Goal: Information Seeking & Learning: Learn about a topic

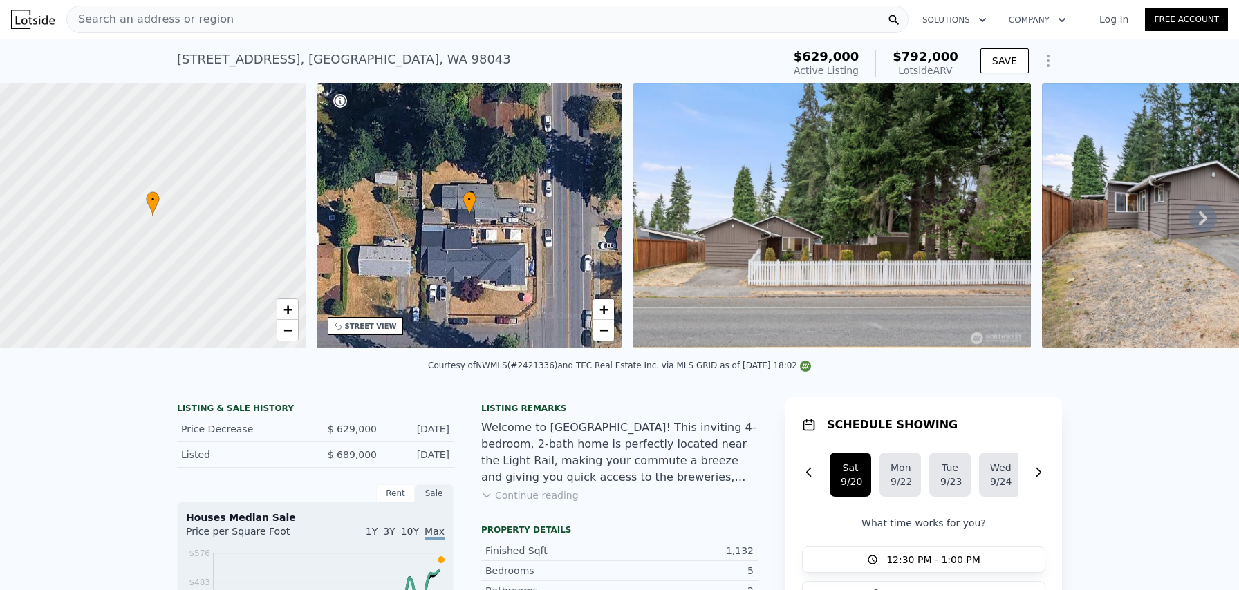
click at [225, 15] on div "Search an address or region" at bounding box center [487, 20] width 842 height 28
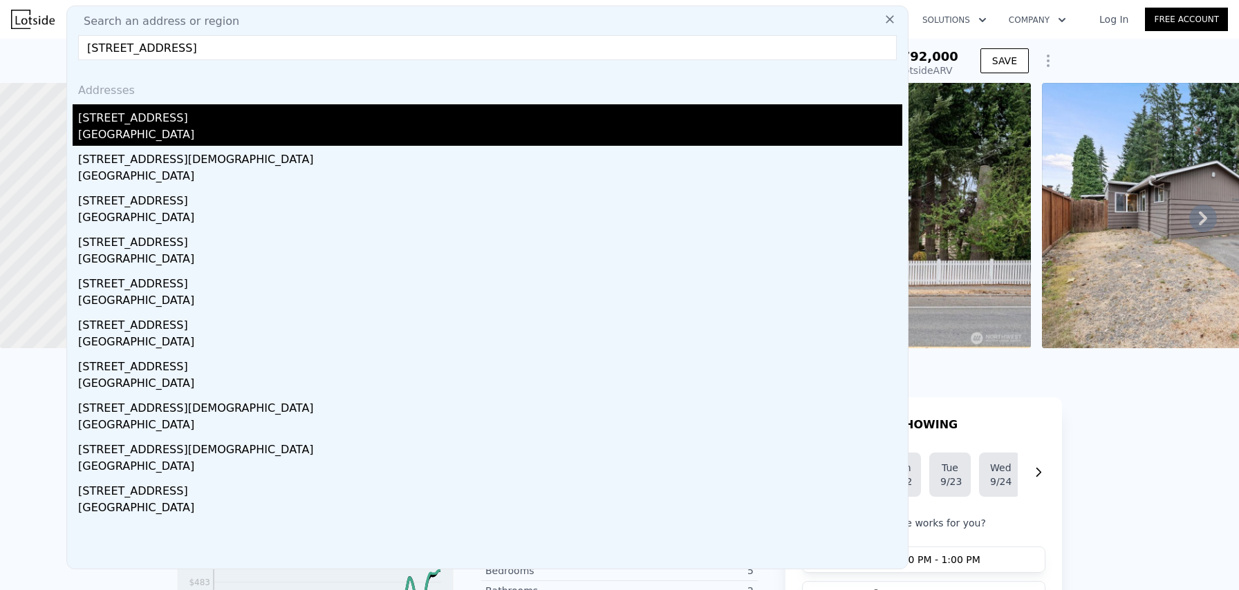
type input "[STREET_ADDRESS]"
click at [121, 121] on div "[STREET_ADDRESS]" at bounding box center [490, 115] width 824 height 22
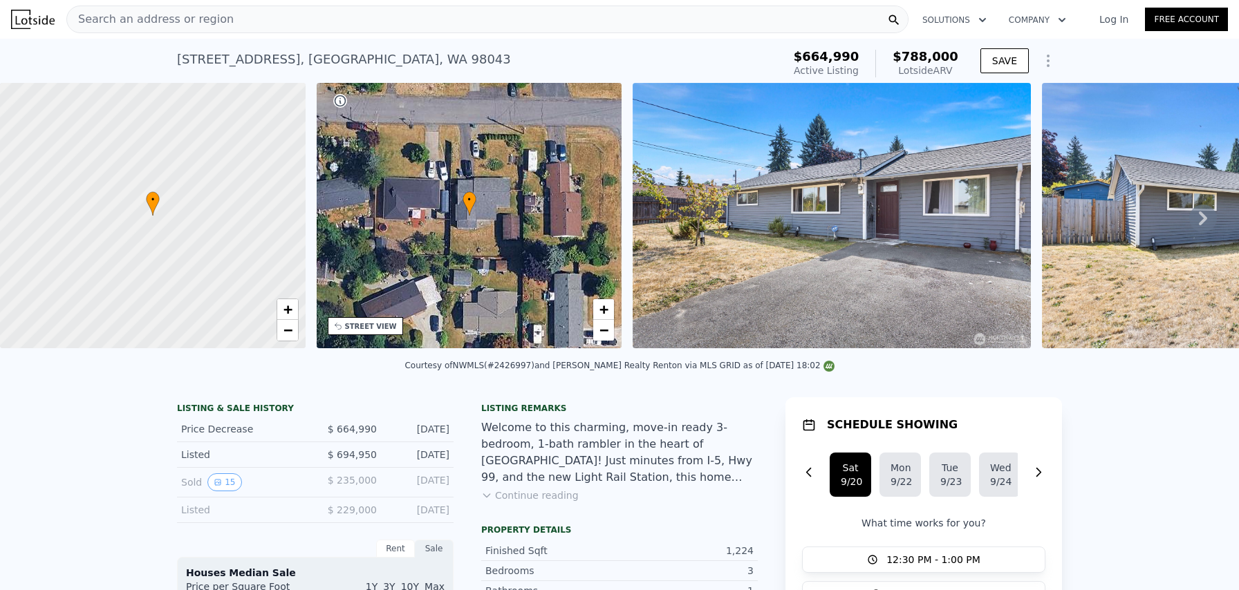
click at [170, 10] on div "Search an address or region" at bounding box center [150, 19] width 167 height 26
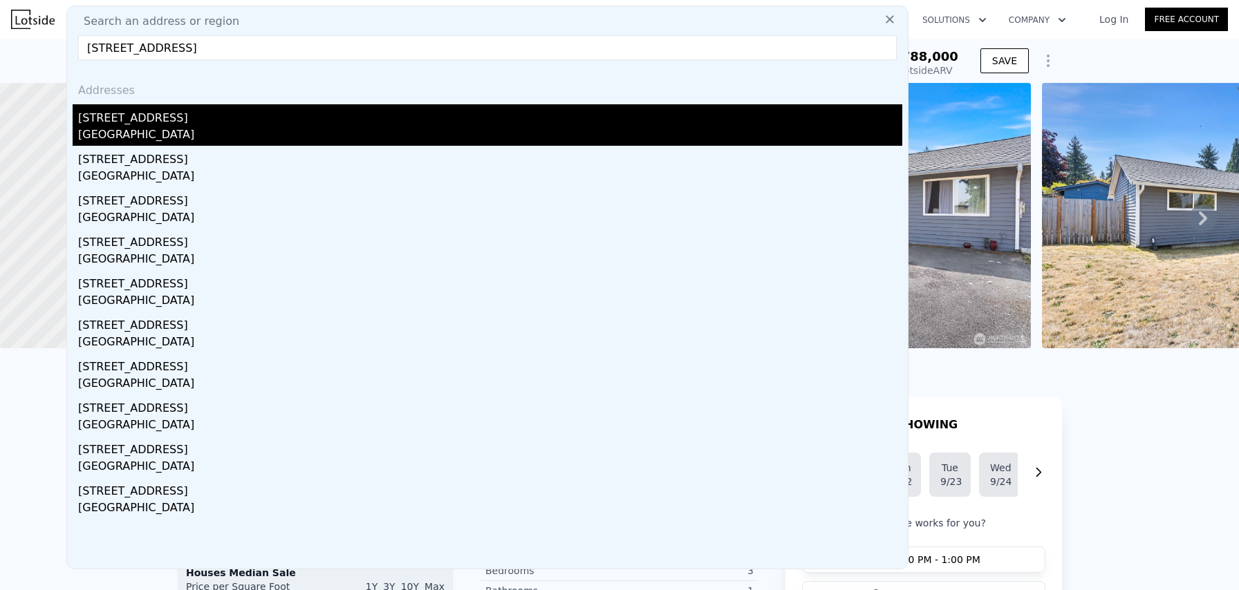
type input "[STREET_ADDRESS]"
click at [209, 117] on div "[STREET_ADDRESS]" at bounding box center [490, 115] width 824 height 22
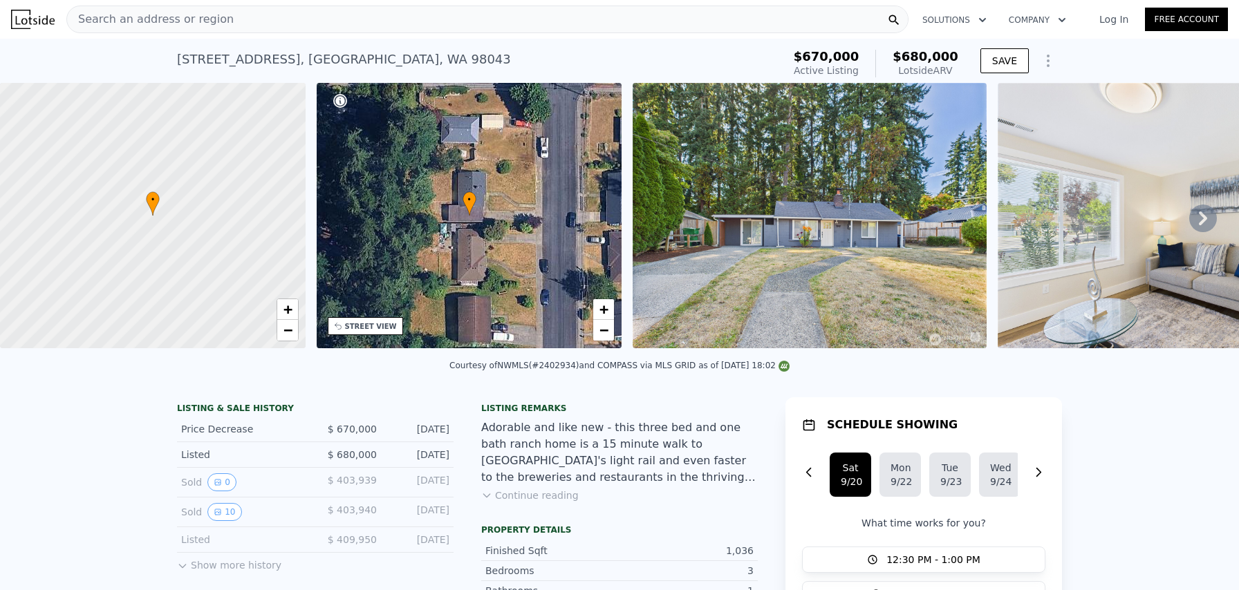
click at [185, 17] on span "Search an address or region" at bounding box center [150, 19] width 167 height 17
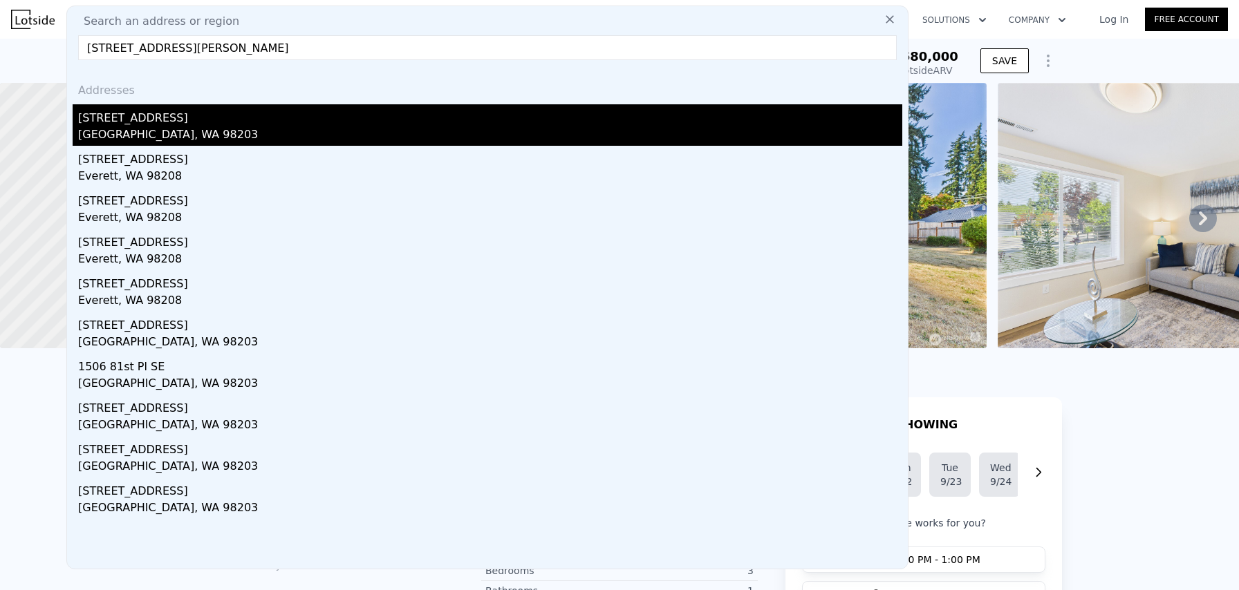
type input "[STREET_ADDRESS][PERSON_NAME]"
click at [128, 121] on div "[STREET_ADDRESS]" at bounding box center [490, 115] width 824 height 22
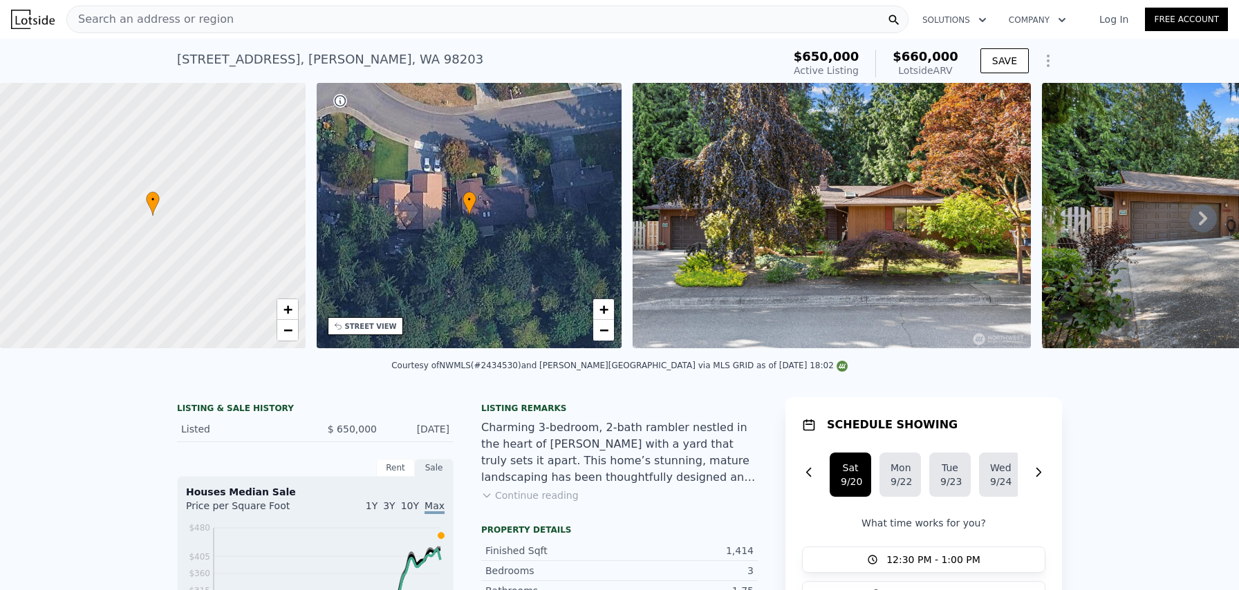
click at [157, 19] on span "Search an address or region" at bounding box center [150, 19] width 167 height 17
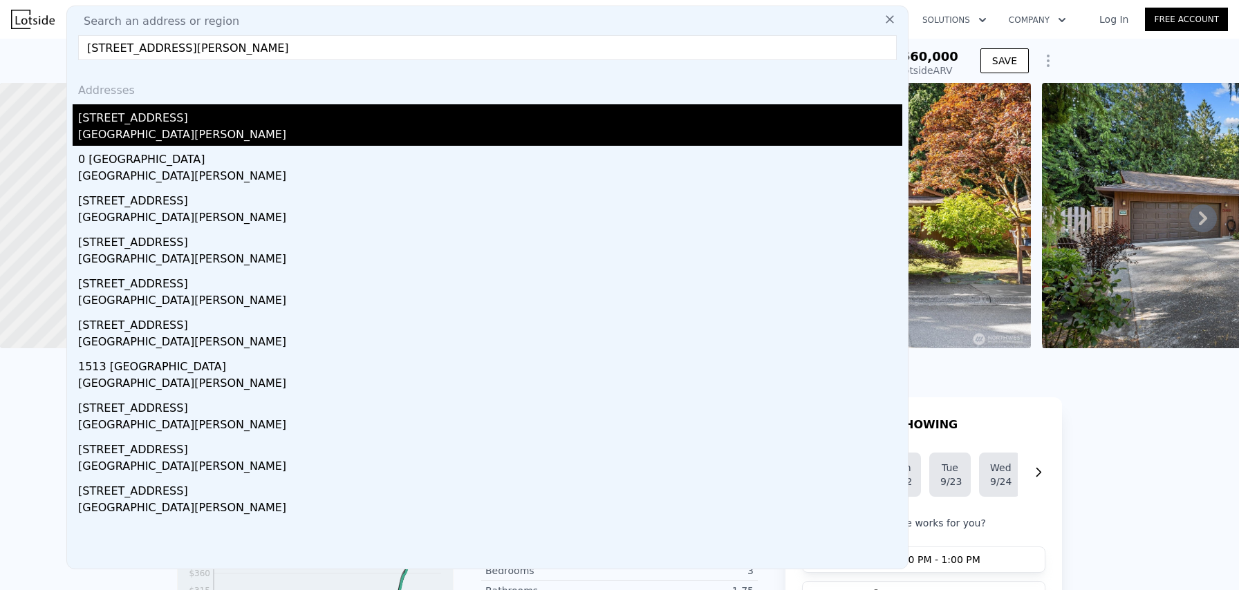
type input "[STREET_ADDRESS][PERSON_NAME]"
click at [153, 121] on div "[STREET_ADDRESS]" at bounding box center [490, 115] width 824 height 22
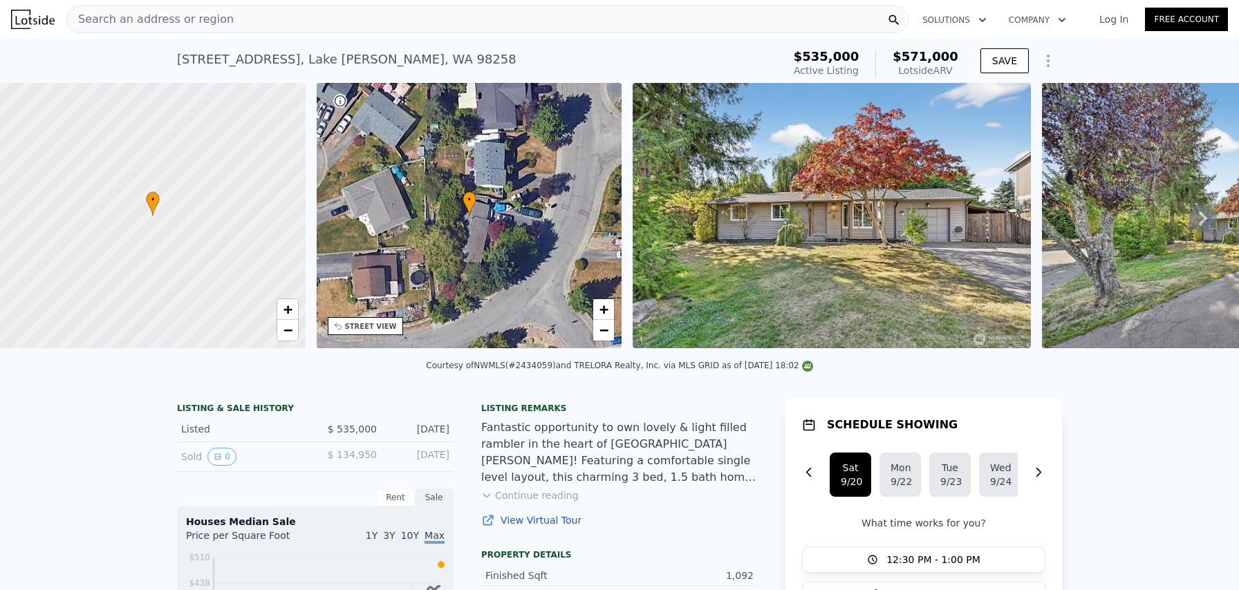
click at [189, 13] on span "Search an address or region" at bounding box center [150, 19] width 167 height 17
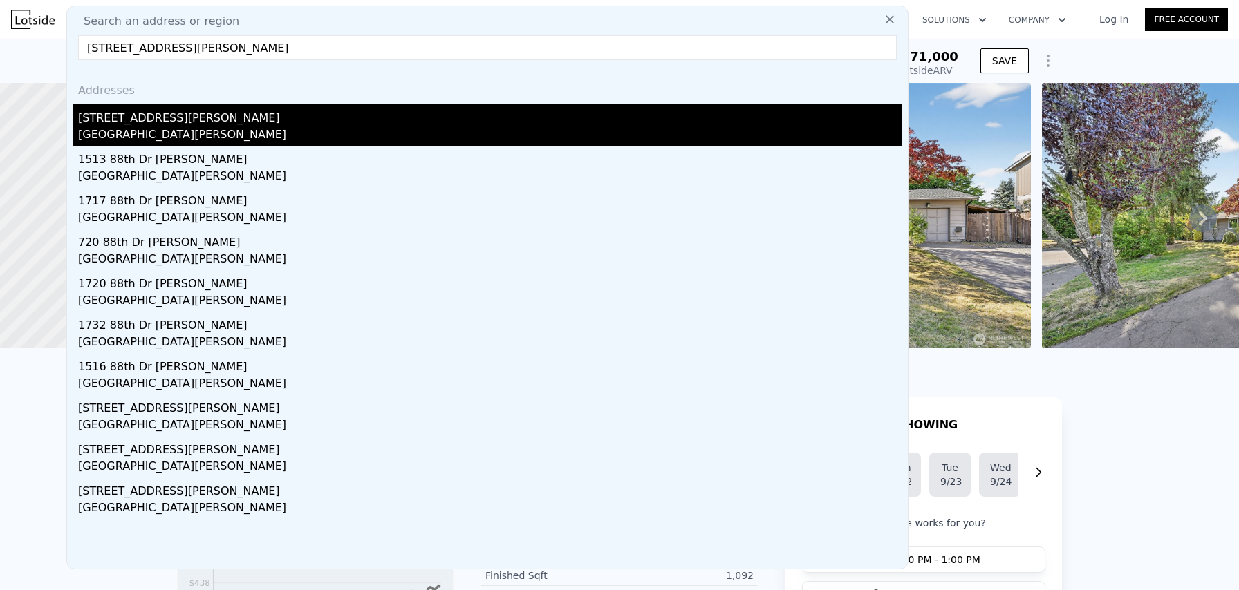
type input "[STREET_ADDRESS][PERSON_NAME]"
click at [139, 127] on div "[GEOGRAPHIC_DATA][PERSON_NAME]" at bounding box center [490, 136] width 824 height 19
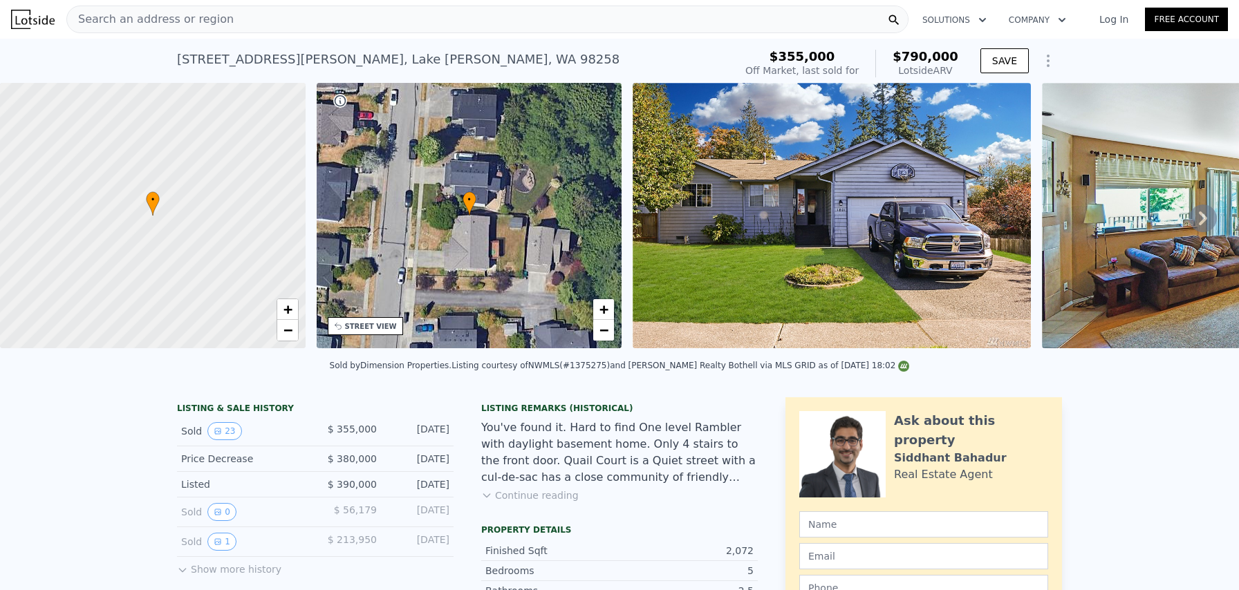
click at [199, 17] on span "Search an address or region" at bounding box center [150, 19] width 167 height 17
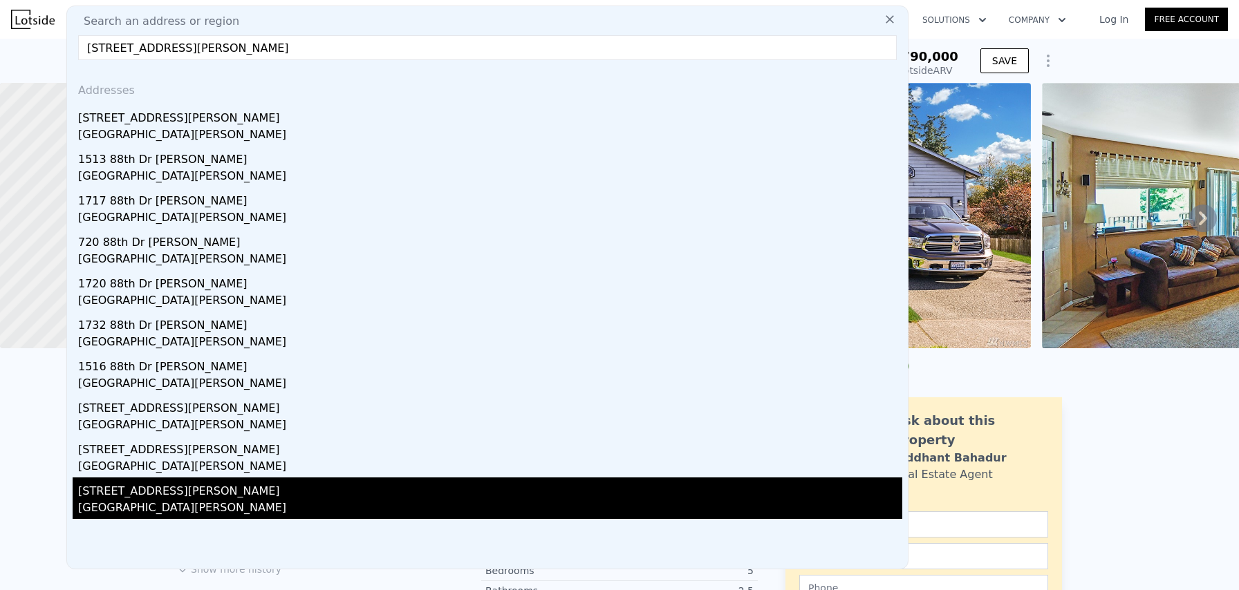
type input "[STREET_ADDRESS][PERSON_NAME]"
click at [339, 499] on div "[STREET_ADDRESS][PERSON_NAME]" at bounding box center [490, 489] width 824 height 22
